Goal: Task Accomplishment & Management: Use online tool/utility

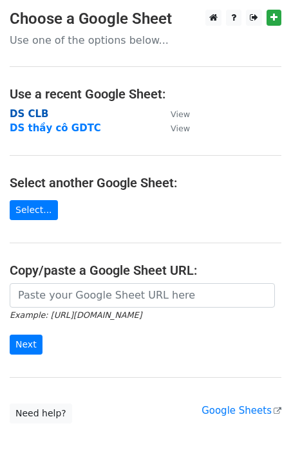
click at [24, 114] on strong "DS CLB" at bounding box center [29, 114] width 39 height 12
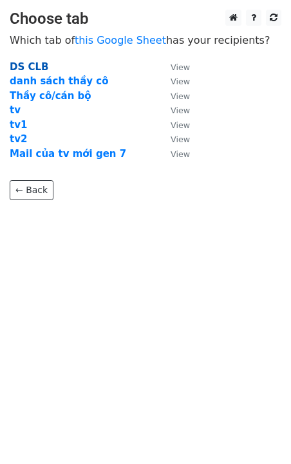
click at [27, 64] on strong "DS CLB" at bounding box center [29, 67] width 39 height 12
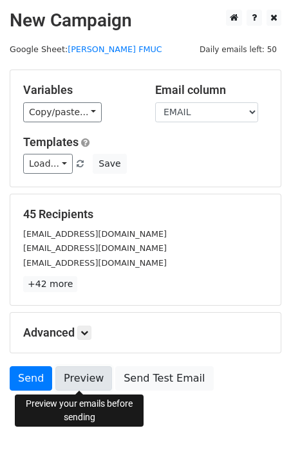
click at [81, 376] on link "Preview" at bounding box center [83, 378] width 57 height 24
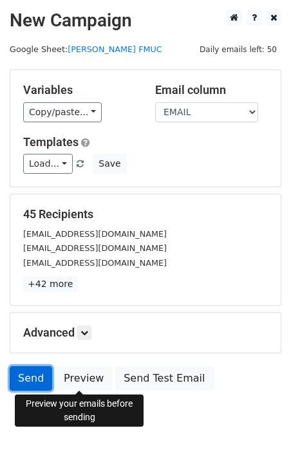
click at [35, 376] on link "Send" at bounding box center [31, 378] width 43 height 24
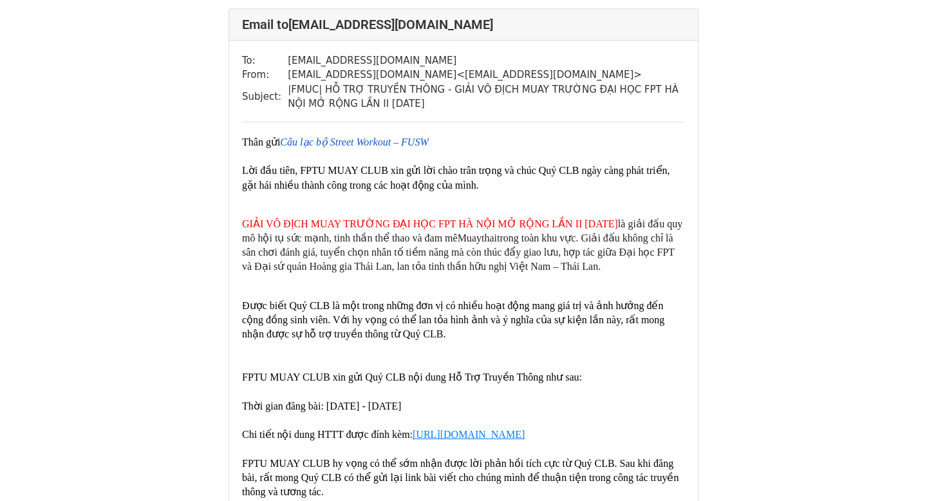
scroll to position [946, 0]
